Goal: Navigation & Orientation: Understand site structure

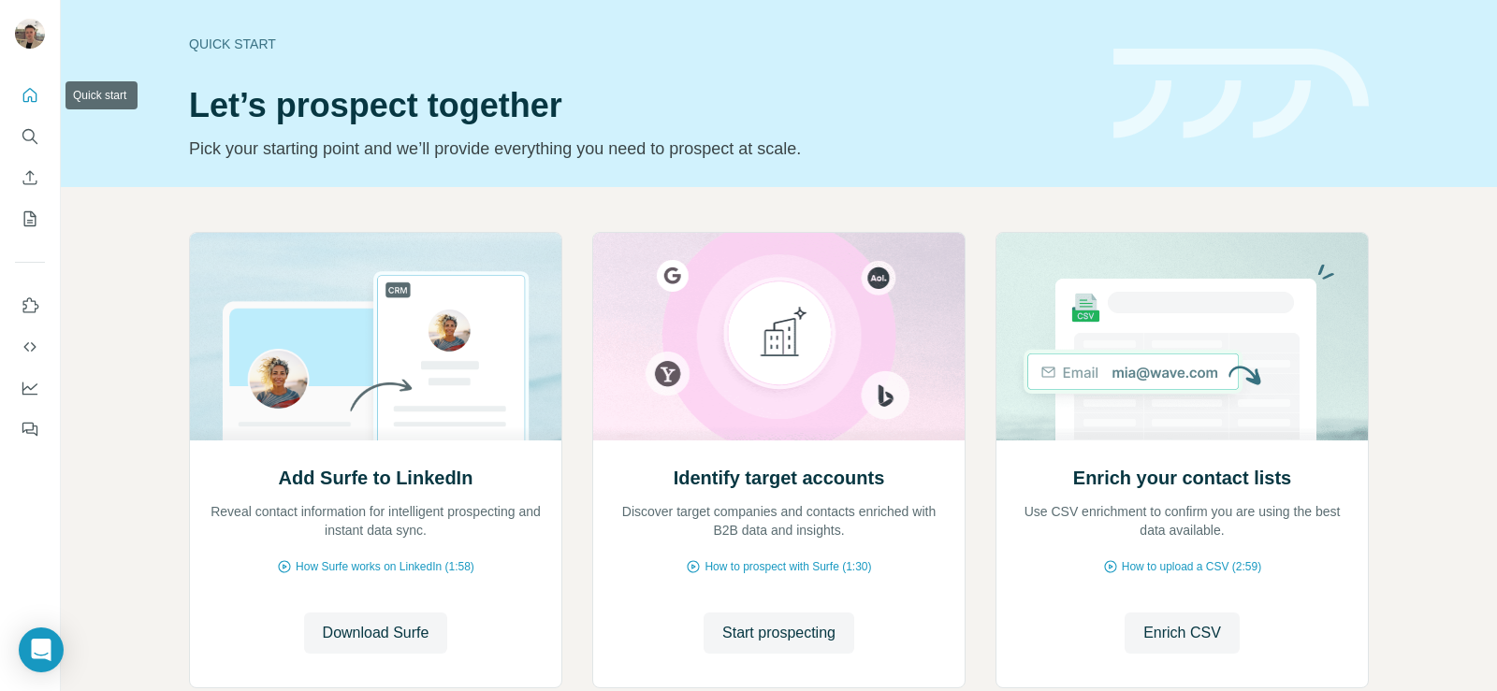
click at [20, 97] on button "Quick start" at bounding box center [30, 96] width 30 height 34
click at [26, 96] on icon "Quick start" at bounding box center [30, 95] width 19 height 19
click at [174, 414] on div "Add Surfe to LinkedIn Reveal contact information for intelligent prospecting an…" at bounding box center [779, 497] width 1436 height 621
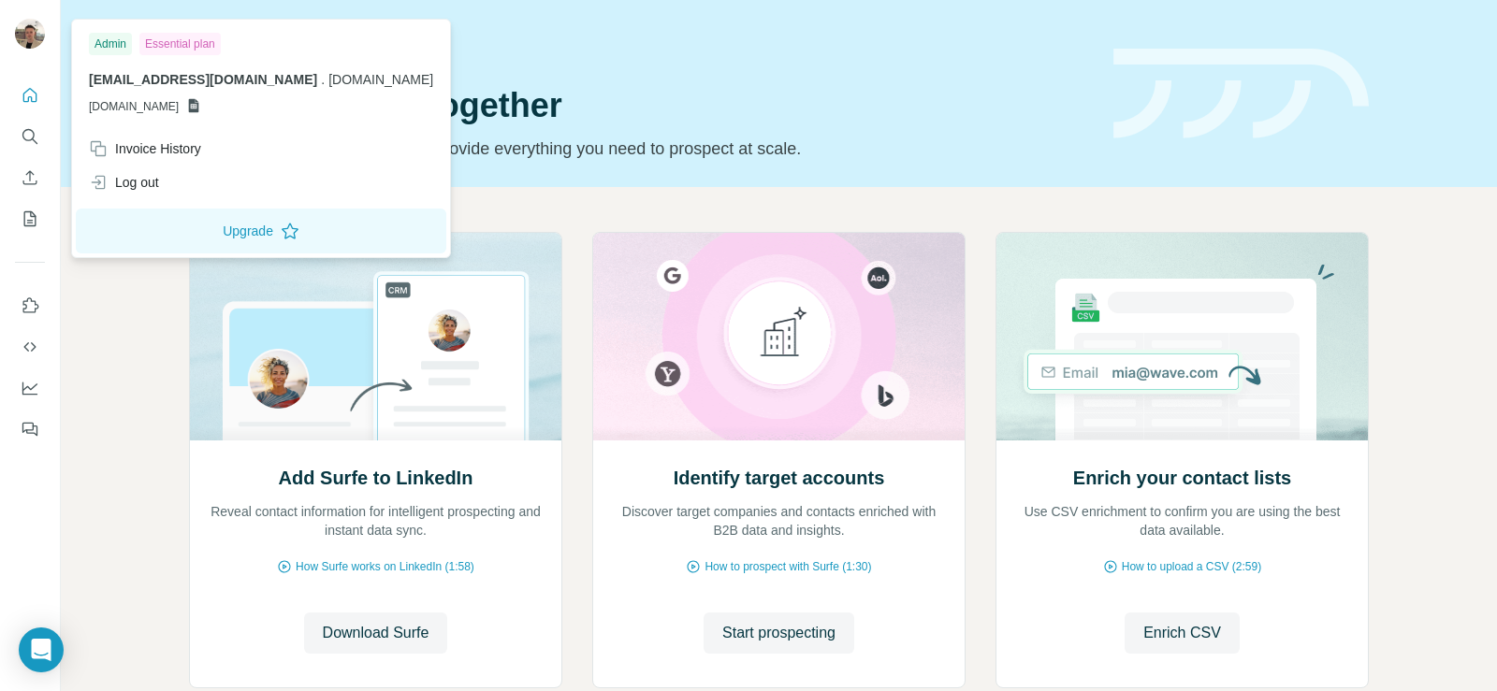
click at [19, 38] on img at bounding box center [30, 34] width 30 height 30
click at [179, 107] on span "[DOMAIN_NAME]" at bounding box center [134, 106] width 90 height 17
click at [199, 108] on icon at bounding box center [194, 106] width 10 height 14
click at [160, 433] on div "Add Surfe to LinkedIn Reveal contact information for intelligent prospecting an…" at bounding box center [779, 497] width 1436 height 621
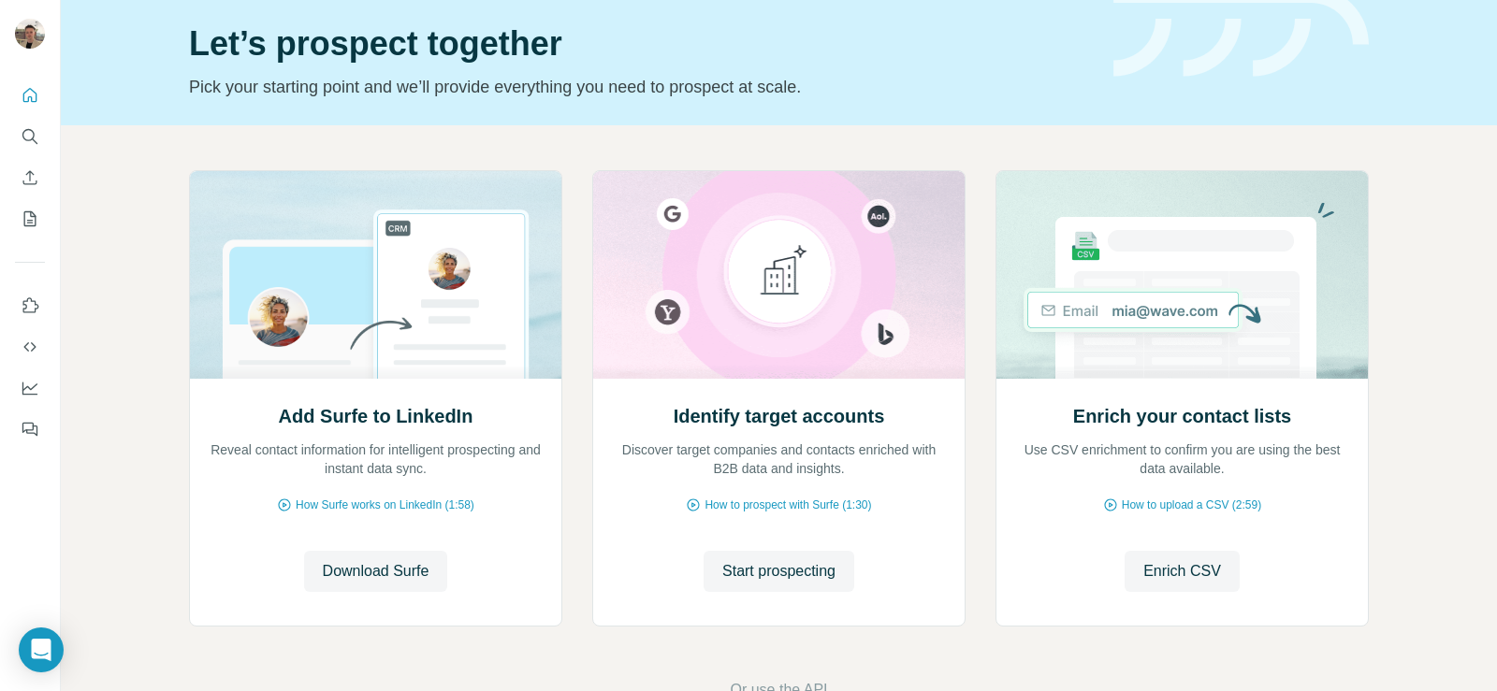
scroll to position [117, 0]
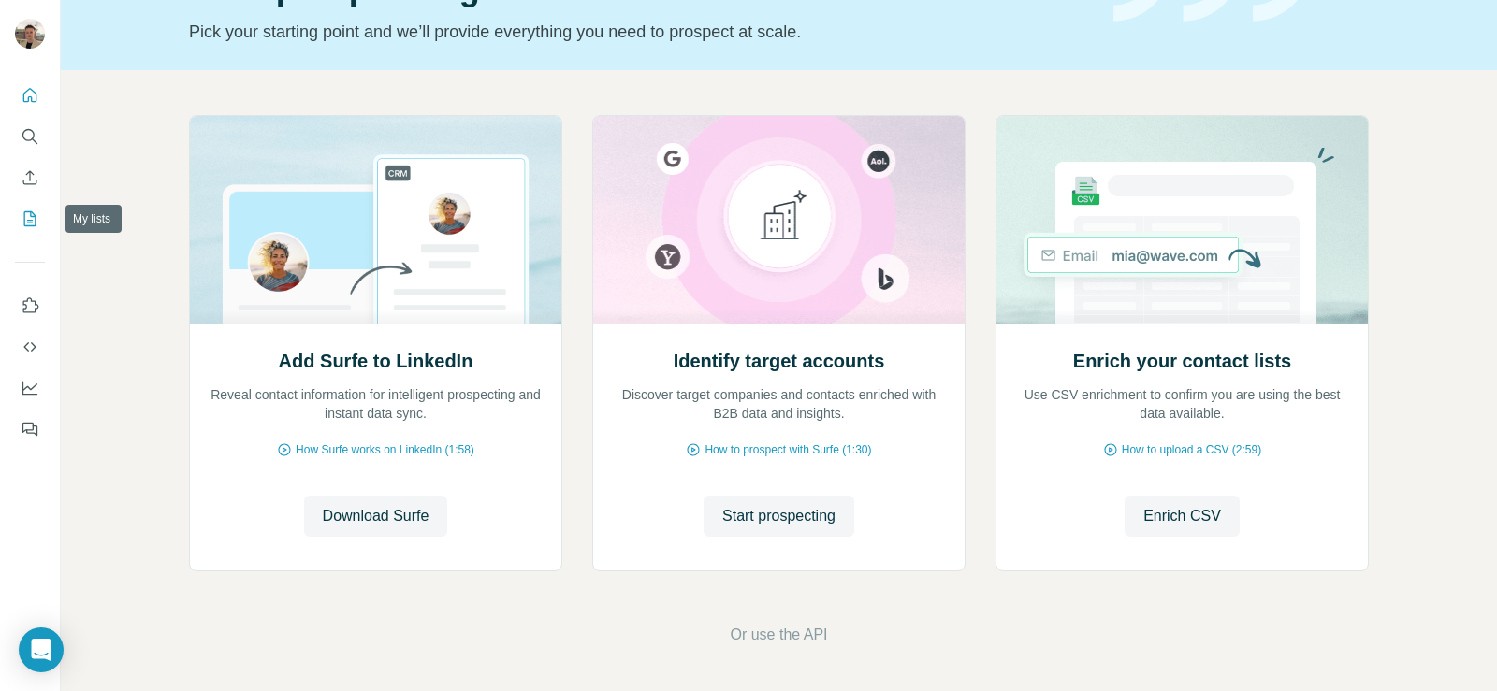
click at [29, 231] on button "My lists" at bounding box center [30, 219] width 30 height 34
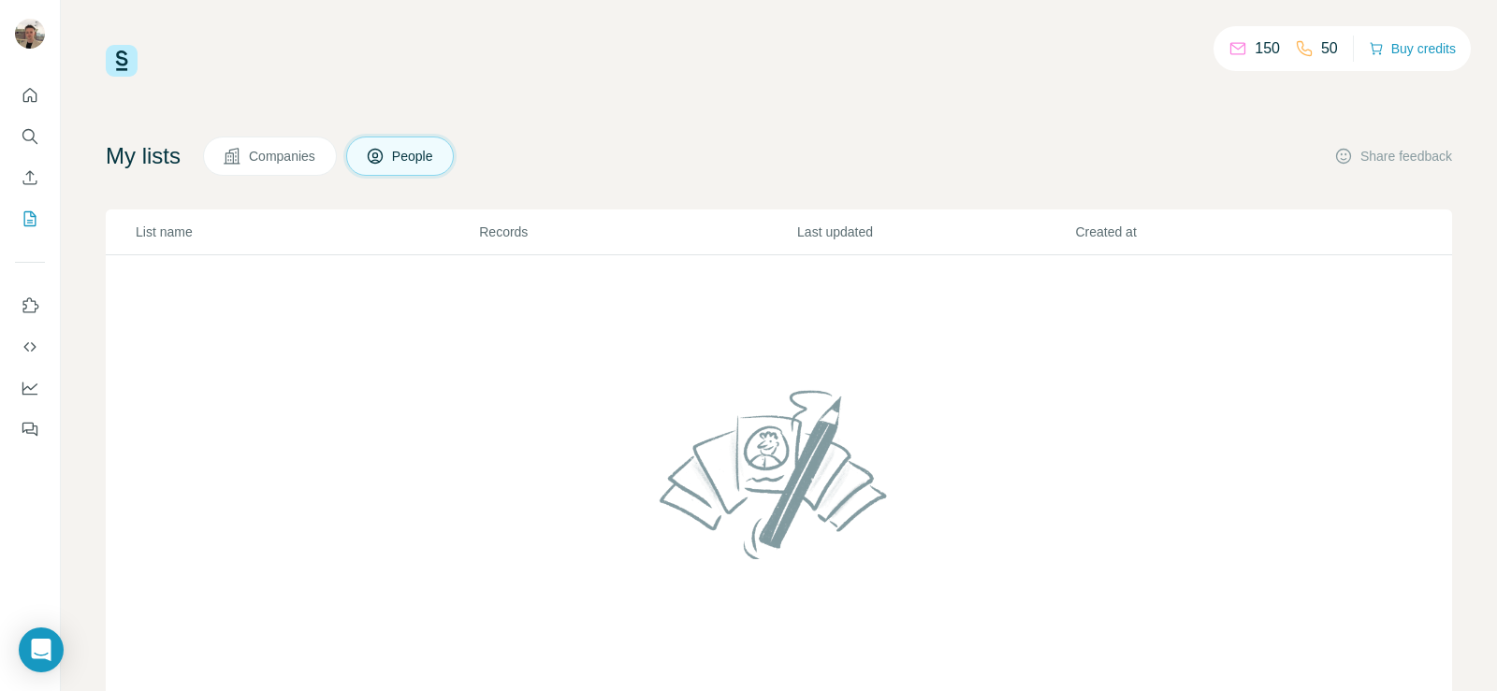
scroll to position [1, 0]
click at [32, 180] on icon "Enrich CSV" at bounding box center [30, 177] width 19 height 19
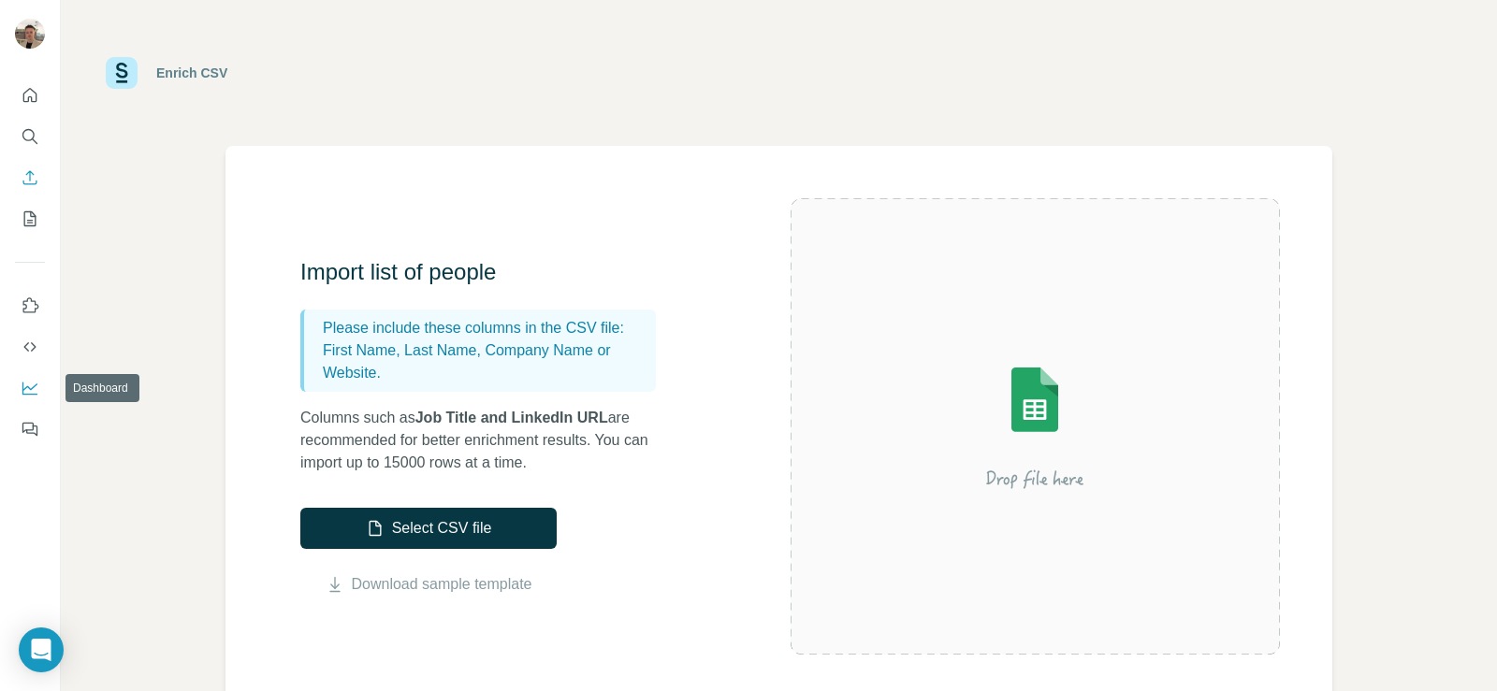
click at [17, 394] on button "Dashboard" at bounding box center [30, 388] width 30 height 34
click at [36, 389] on icon "Dashboard" at bounding box center [30, 388] width 19 height 19
